Goal: Navigation & Orientation: Find specific page/section

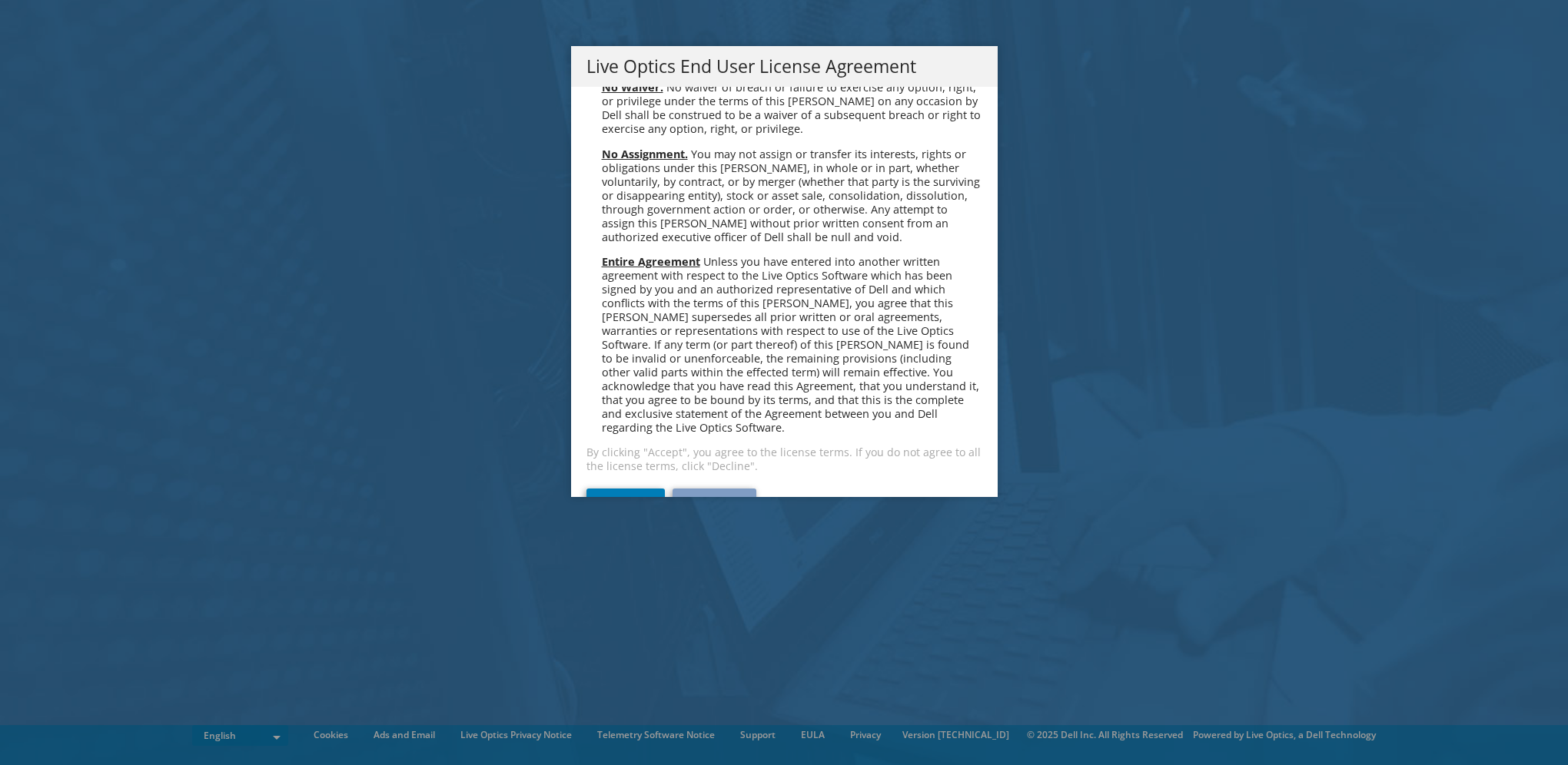
scroll to position [5810, 0]
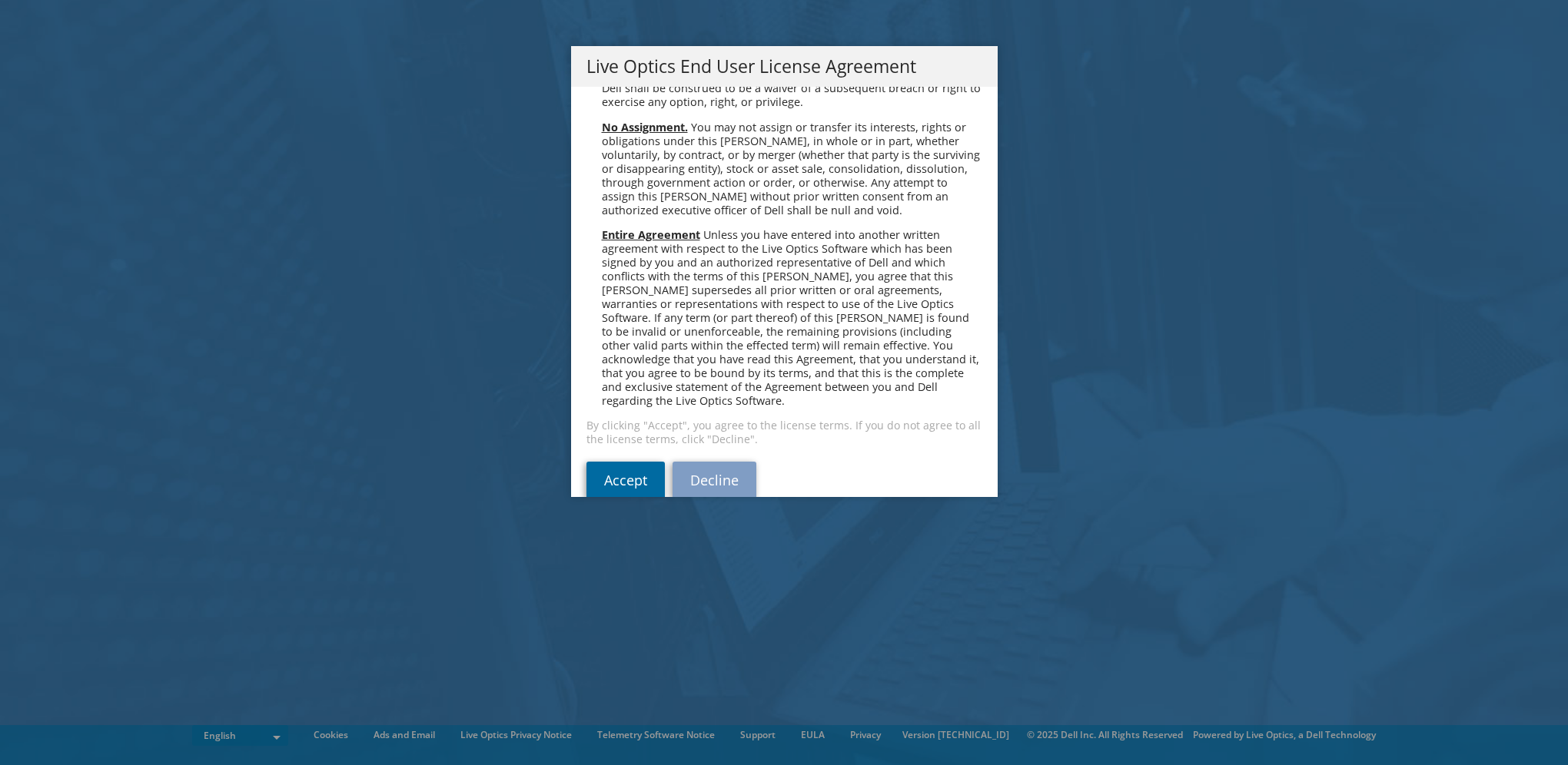
click at [642, 461] on link "Accept" at bounding box center [625, 480] width 79 height 37
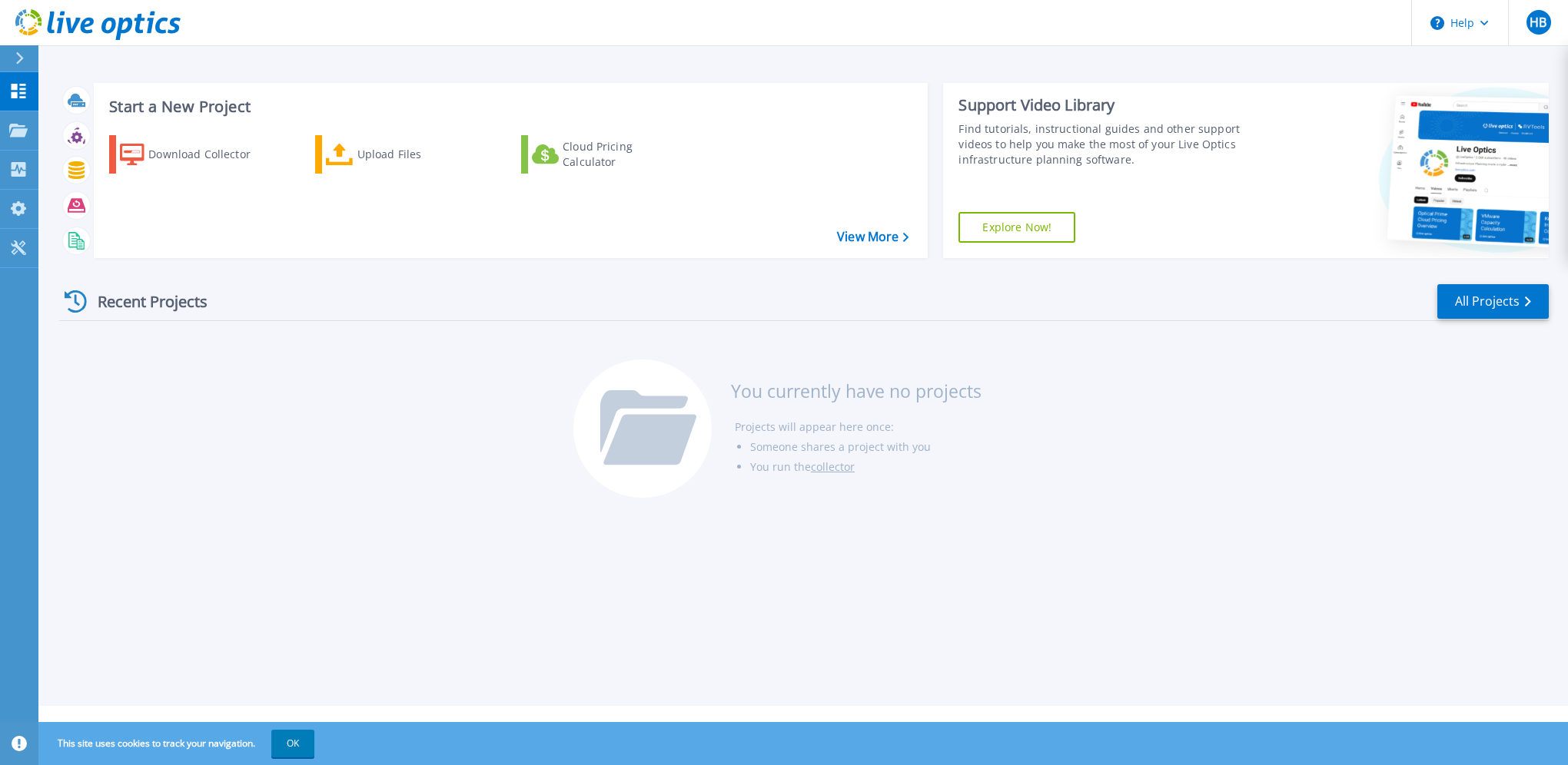
click at [20, 56] on icon at bounding box center [19, 58] width 7 height 12
click at [372, 396] on div "Recent Projects All Projects You currently have no projects Projects will appea…" at bounding box center [803, 392] width 1489 height 243
click at [298, 746] on button "OK" at bounding box center [292, 744] width 43 height 28
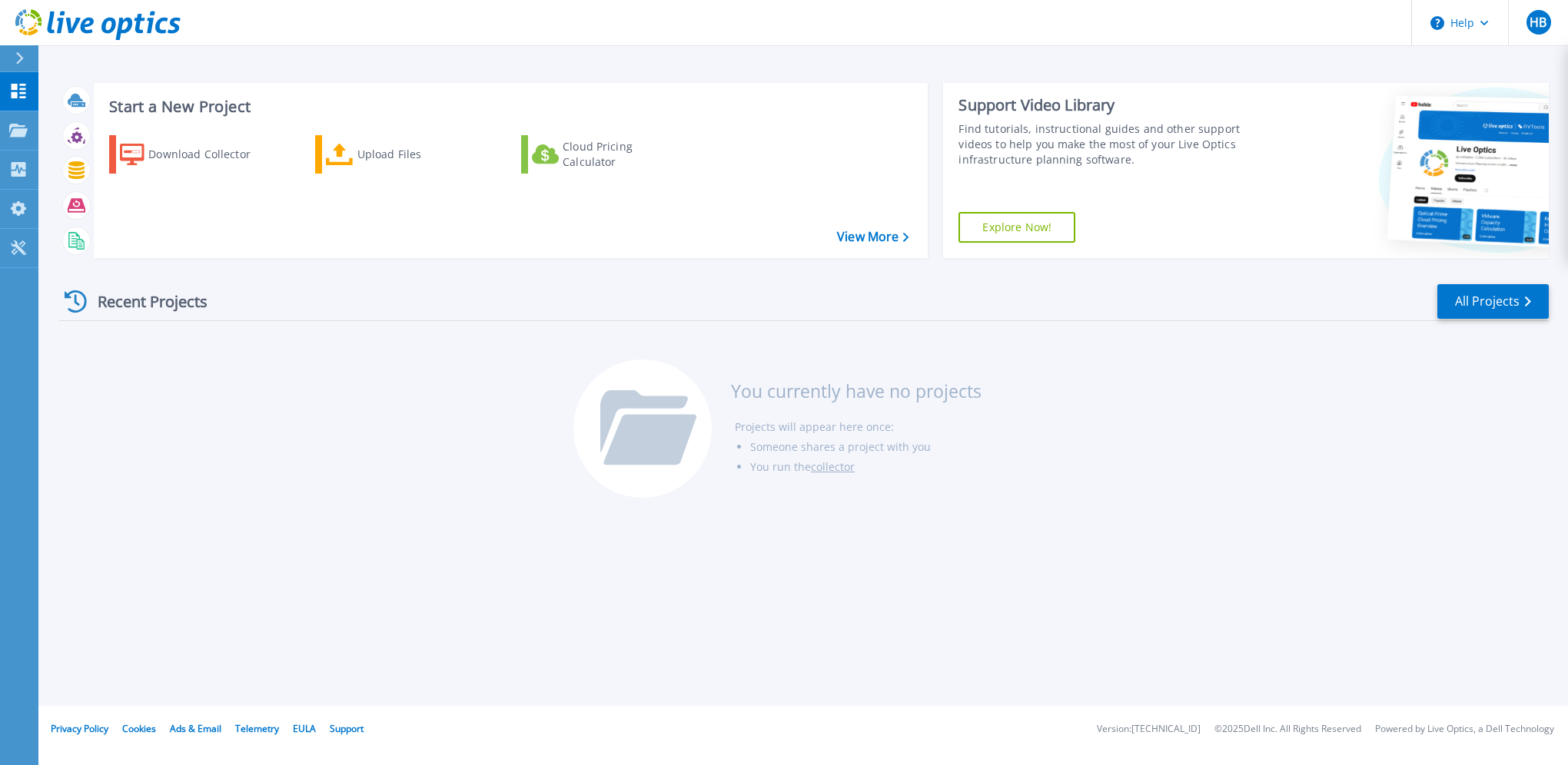
click at [15, 54] on div at bounding box center [26, 58] width 24 height 26
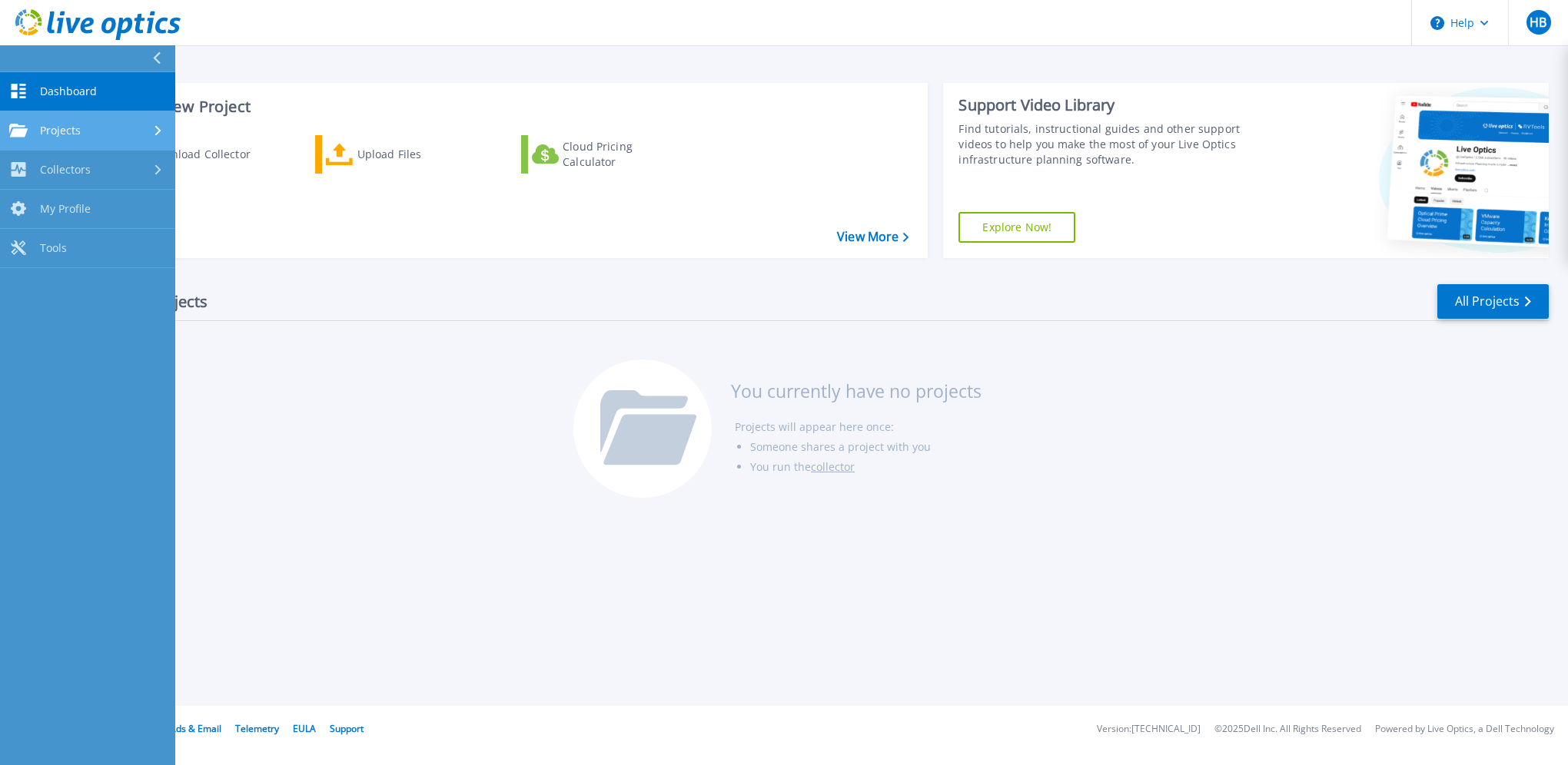
click at [79, 124] on span "Projects" at bounding box center [60, 130] width 40 height 14
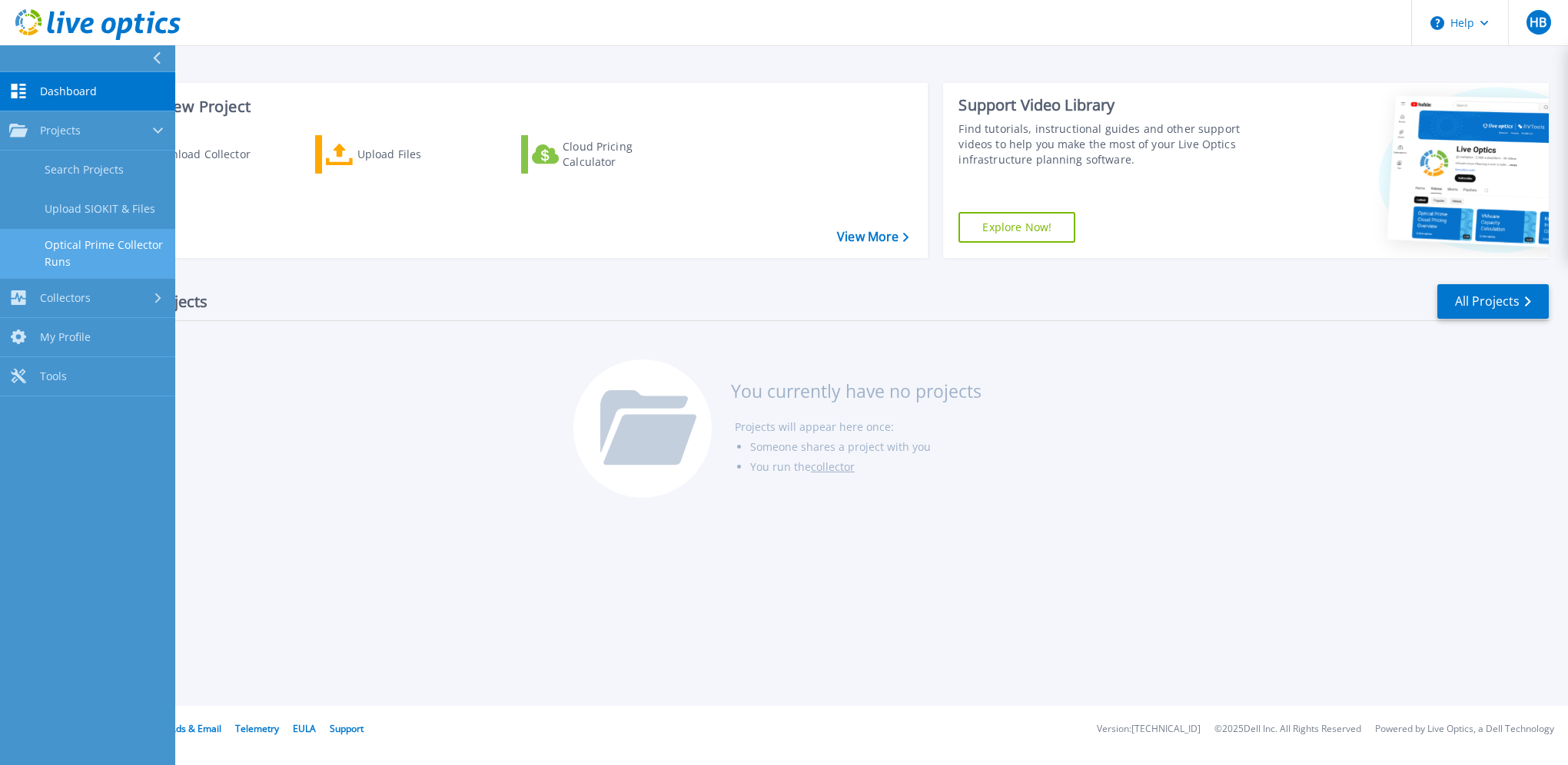
click at [80, 248] on link "Optical Prime Collector Runs" at bounding box center [87, 253] width 175 height 49
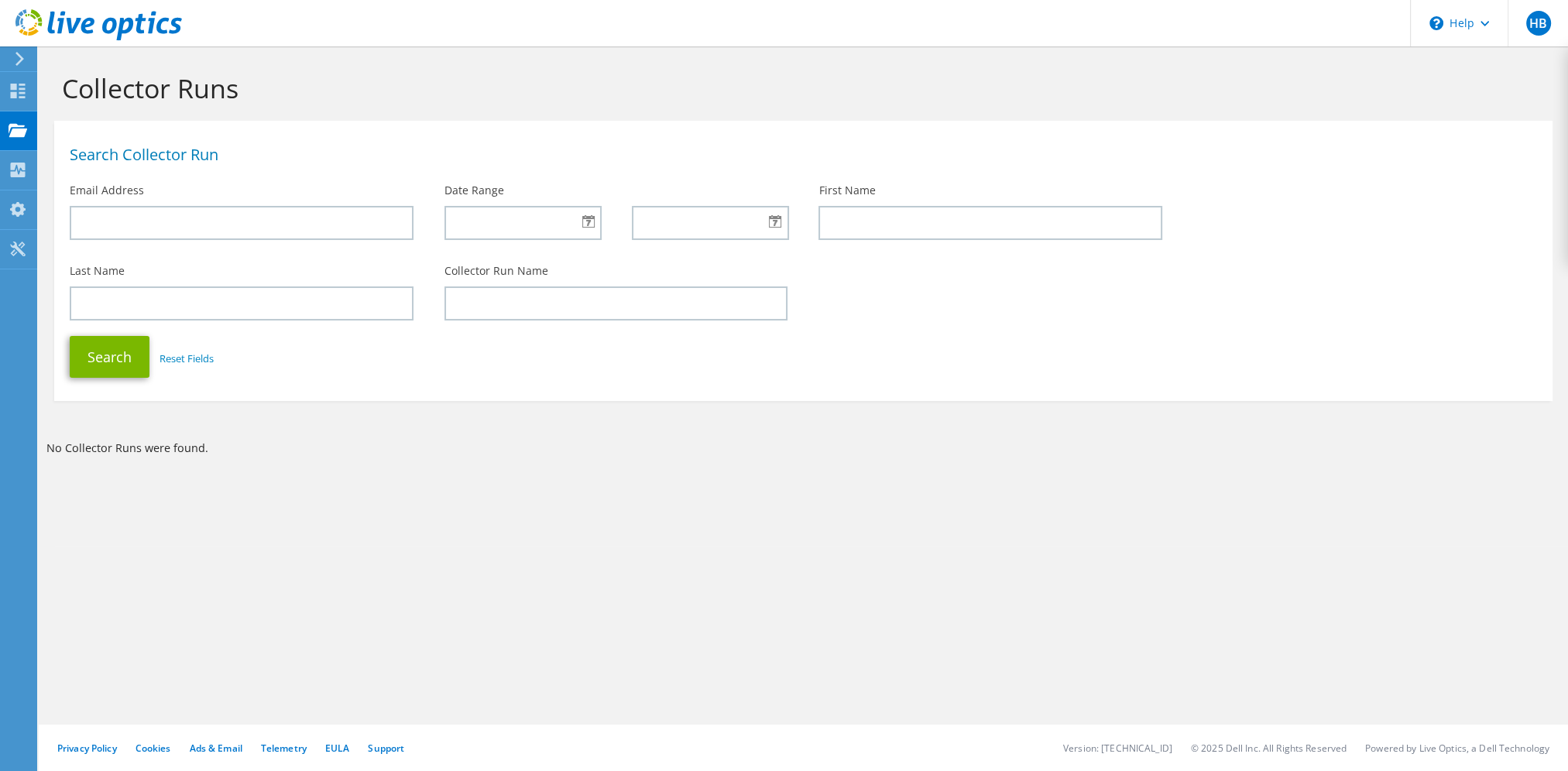
click at [24, 19] on icon at bounding box center [99, 24] width 166 height 32
